Goal: Navigation & Orientation: Find specific page/section

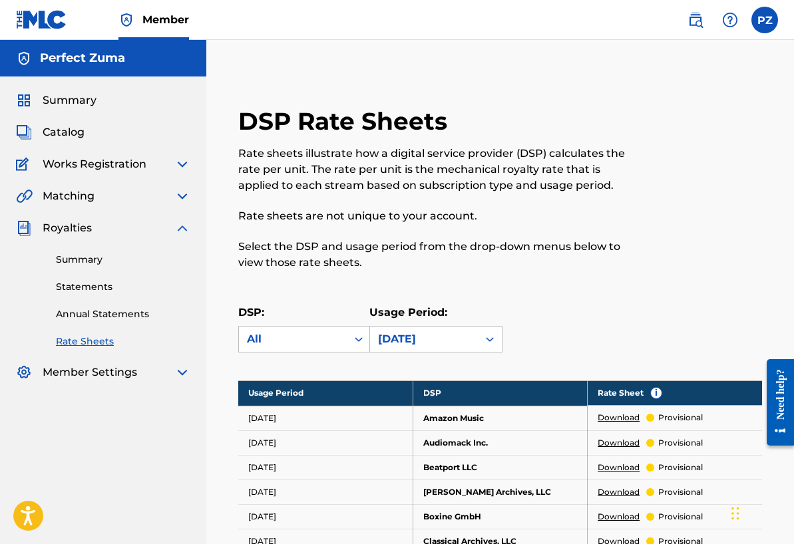
click at [180, 226] on img at bounding box center [182, 228] width 16 height 16
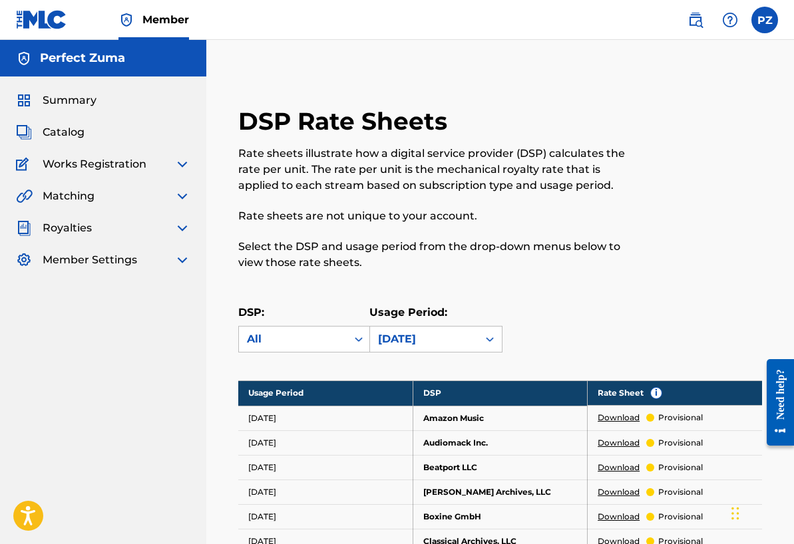
click at [182, 196] on img at bounding box center [182, 196] width 16 height 16
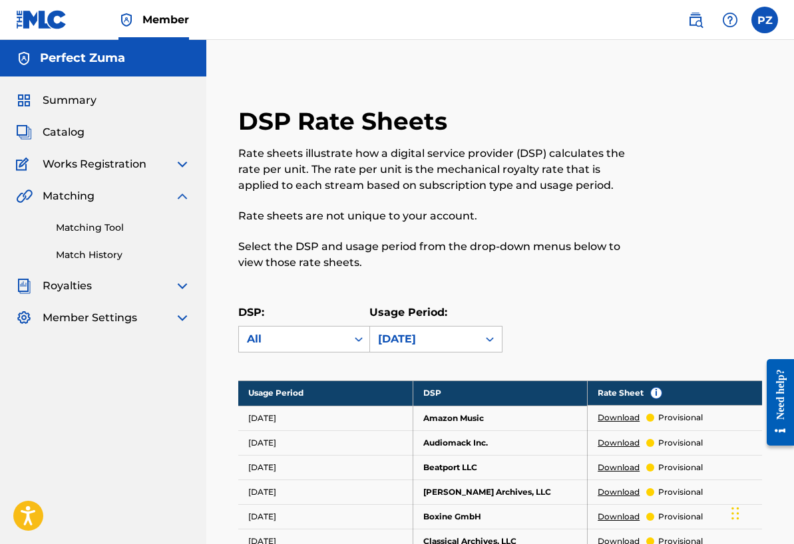
click at [89, 228] on link "Matching Tool" at bounding box center [123, 228] width 134 height 14
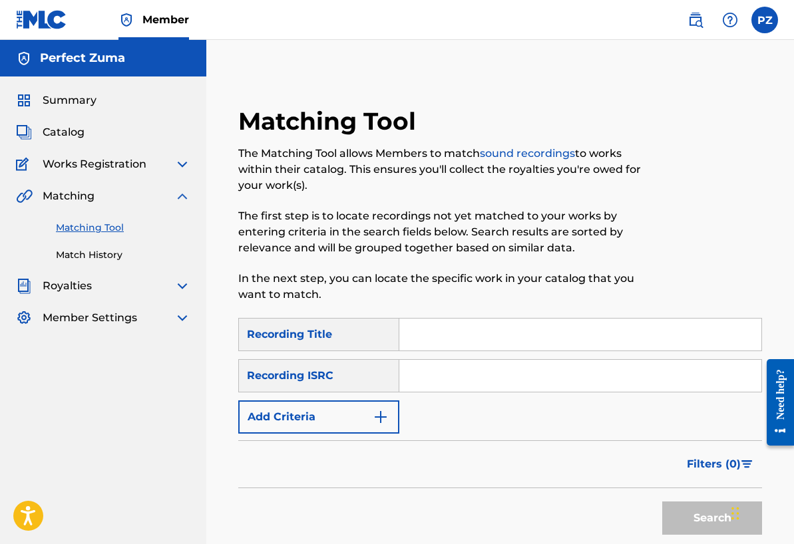
click at [99, 260] on link "Match History" at bounding box center [123, 255] width 134 height 14
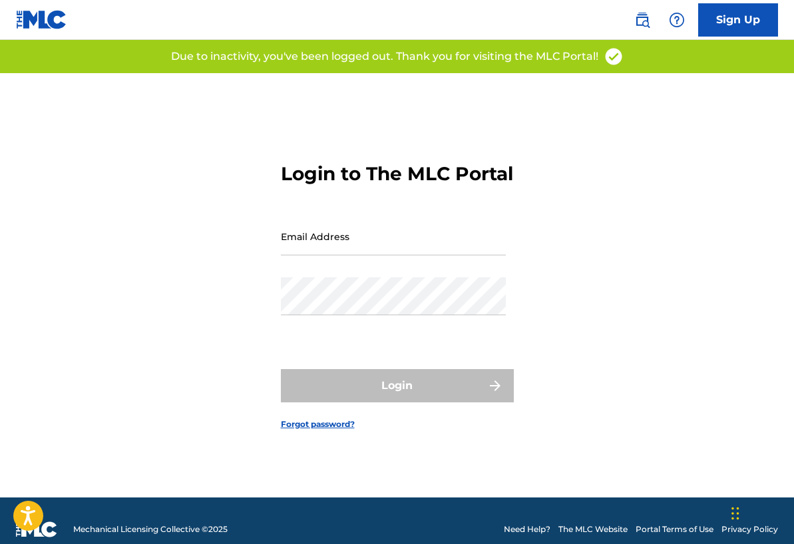
click at [326, 255] on input "Email Address" at bounding box center [393, 237] width 225 height 38
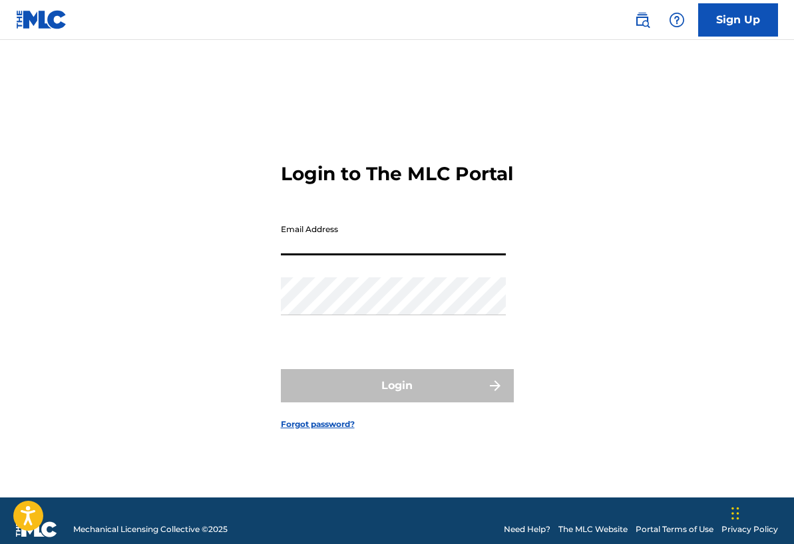
type input "[EMAIL_ADDRESS][DOMAIN_NAME]"
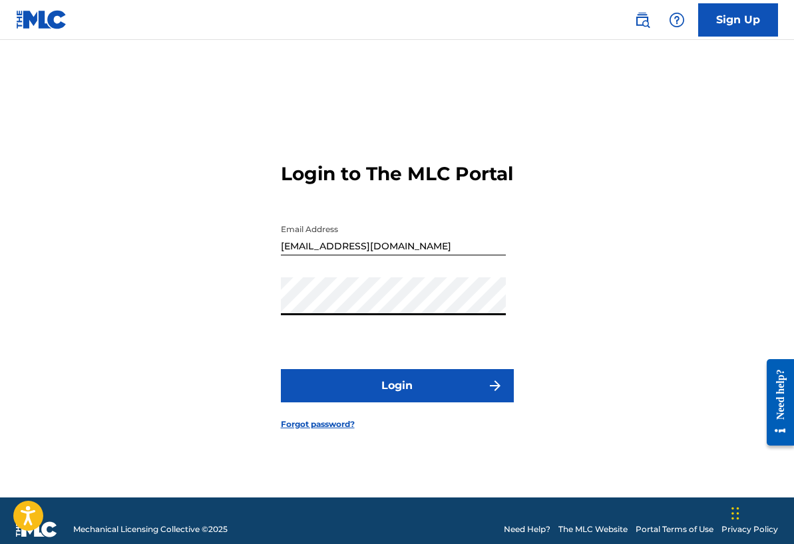
click at [435, 403] on button "Login" at bounding box center [397, 385] width 233 height 33
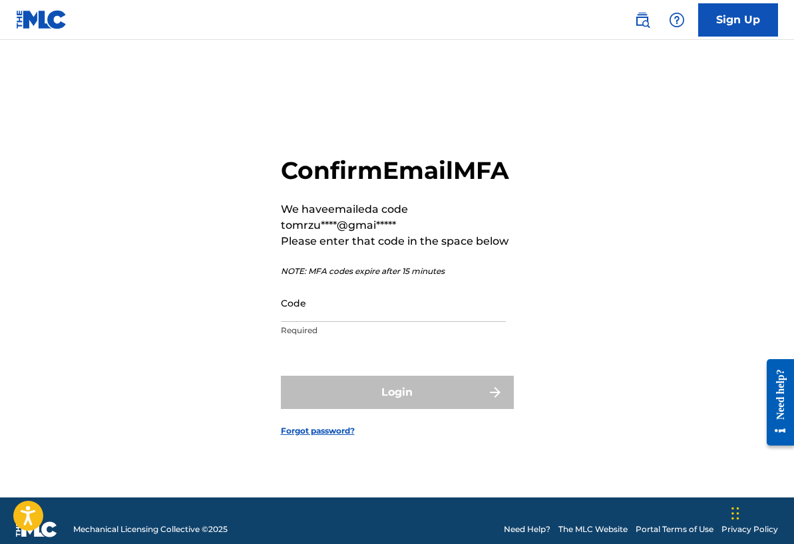
click at [292, 339] on div "Code Required" at bounding box center [393, 314] width 225 height 60
click at [292, 321] on input "Code" at bounding box center [393, 303] width 225 height 38
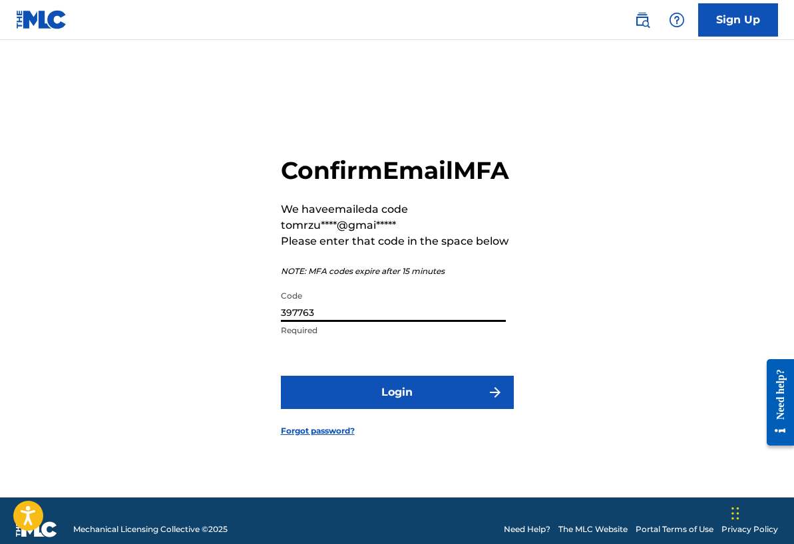
type input "397763"
click at [402, 409] on button "Login" at bounding box center [397, 392] width 233 height 33
